Goal: Task Accomplishment & Management: Complete application form

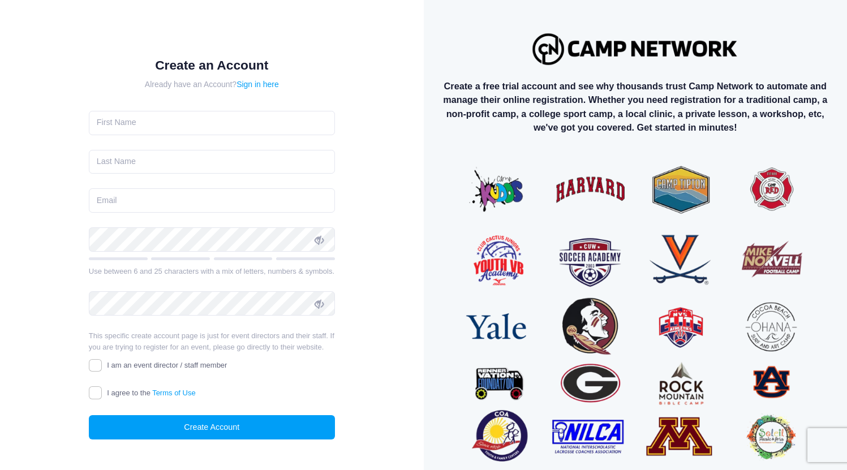
click at [226, 124] on input "text" at bounding box center [212, 123] width 246 height 24
type input "[PERSON_NAME]"
click at [162, 158] on input "text" at bounding box center [212, 162] width 246 height 24
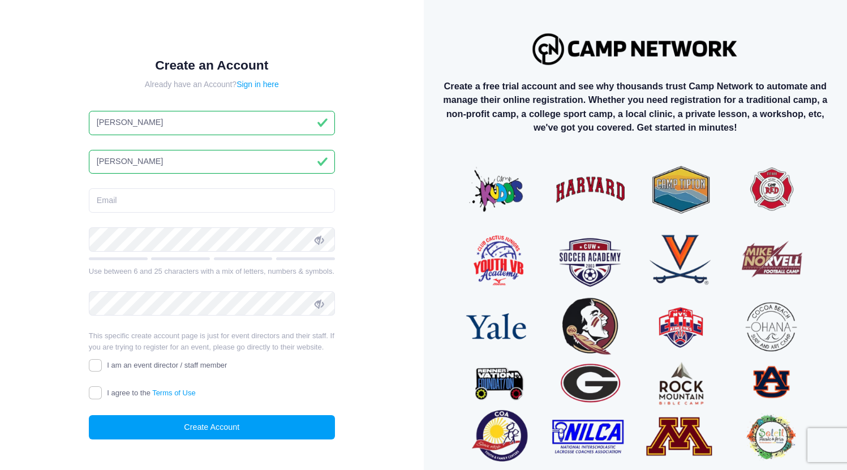
type input "[PERSON_NAME]"
click at [97, 120] on input "[PERSON_NAME]" at bounding box center [212, 123] width 246 height 24
click at [98, 123] on input "[PERSON_NAME]" at bounding box center [212, 123] width 246 height 24
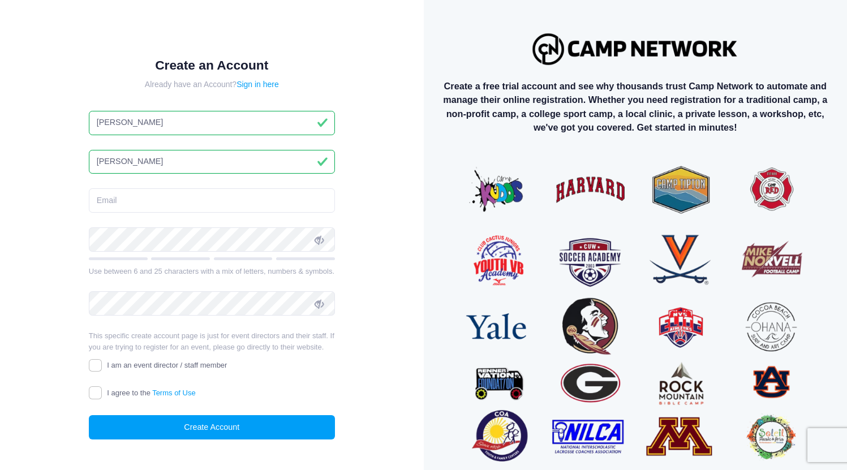
type input "[PERSON_NAME]"
click at [115, 199] on input "email" at bounding box center [212, 200] width 246 height 24
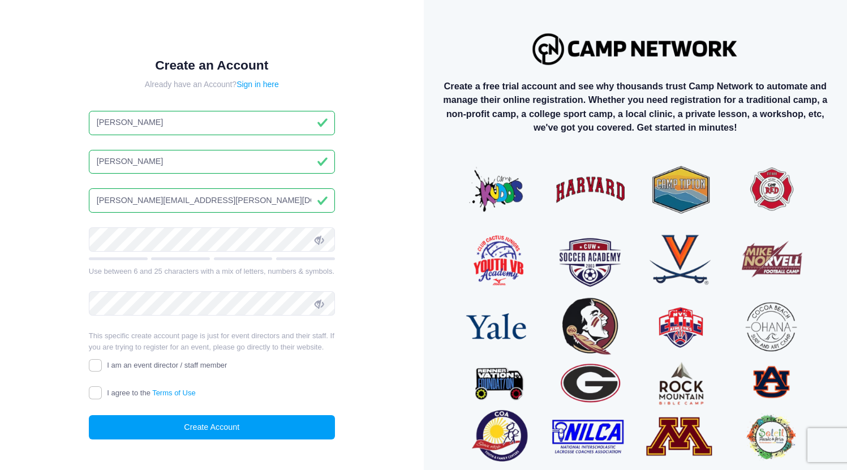
type input "[PERSON_NAME][EMAIL_ADDRESS][PERSON_NAME][DOMAIN_NAME]"
click at [317, 240] on keeper-lock "Open Keeper Popup" at bounding box center [321, 240] width 14 height 14
